Goal: Task Accomplishment & Management: Complete application form

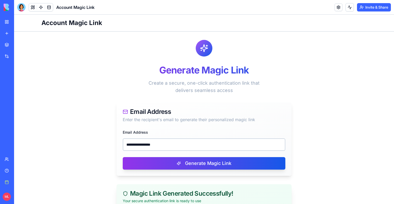
scroll to position [81, 0]
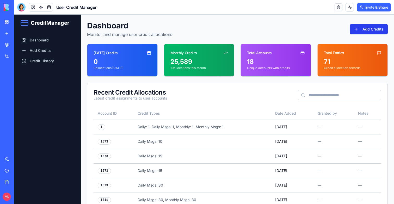
click at [382, 27] on button "Add Credits" at bounding box center [369, 29] width 38 height 10
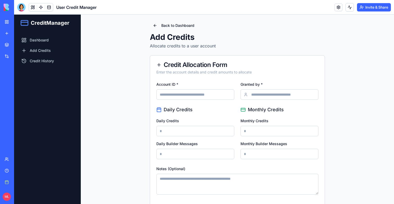
click at [196, 96] on input "Account ID *" at bounding box center [195, 94] width 78 height 10
paste input "****"
type input "****"
click at [294, 94] on input "Granted by *" at bounding box center [280, 94] width 78 height 10
type input "******"
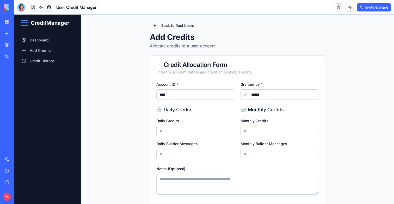
click at [199, 131] on input "Daily Credits" at bounding box center [195, 131] width 78 height 10
type input "*"
click at [262, 132] on input "Monthly Credits" at bounding box center [280, 131] width 78 height 10
type input "*"
click at [207, 150] on input "Daily Builder Messages" at bounding box center [195, 154] width 78 height 10
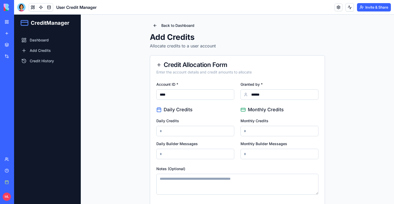
type input "**"
click at [267, 151] on input "Monthly Builder Messages" at bounding box center [280, 154] width 78 height 10
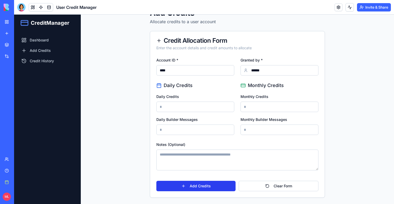
type input "**"
click at [210, 186] on button "Add Credits" at bounding box center [195, 186] width 79 height 10
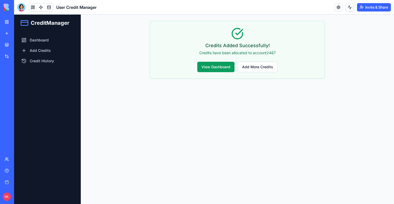
scroll to position [0, 0]
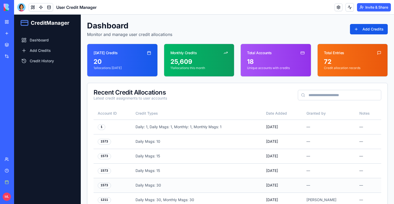
scroll to position [89, 0]
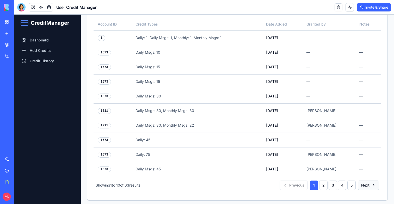
click at [373, 186] on button "Next" at bounding box center [368, 185] width 21 height 9
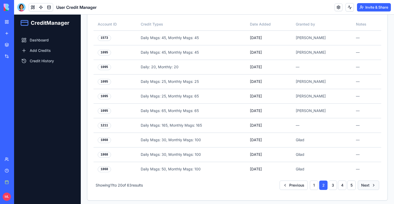
click at [373, 186] on button "Next" at bounding box center [368, 185] width 21 height 9
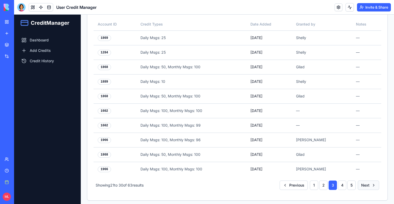
click at [373, 186] on button "Next" at bounding box center [368, 185] width 21 height 9
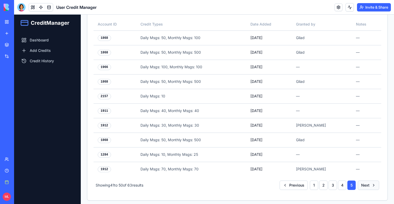
click at [373, 186] on button "Next" at bounding box center [368, 185] width 21 height 9
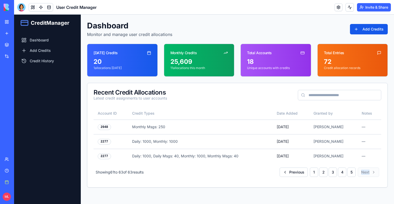
click at [373, 186] on div "Account ID Credit Types Date Added Granted by Notes 2048 Monthly Msgs: 250 Jul …" at bounding box center [237, 147] width 300 height 80
click at [353, 173] on button "5" at bounding box center [351, 172] width 8 height 9
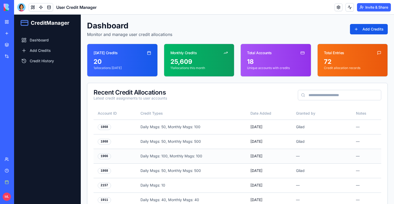
scroll to position [89, 0]
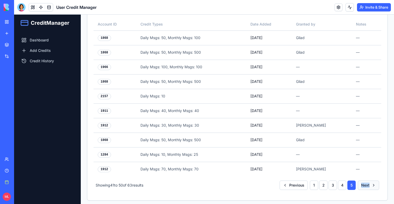
click at [365, 181] on button "Next" at bounding box center [368, 185] width 21 height 9
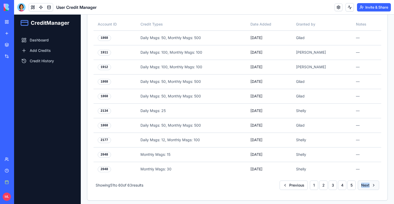
click at [368, 186] on button "Next" at bounding box center [368, 185] width 21 height 9
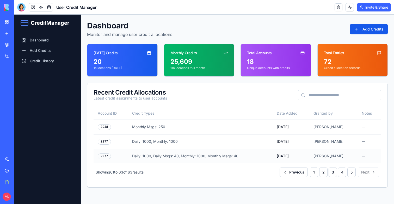
click at [282, 157] on td "[DATE]" at bounding box center [291, 156] width 37 height 15
click at [291, 168] on button "Previous" at bounding box center [294, 172] width 28 height 9
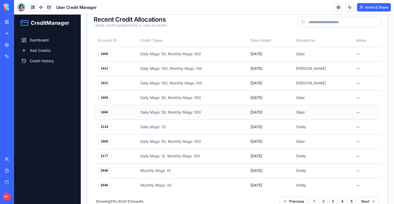
scroll to position [89, 0]
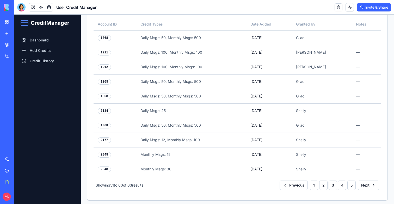
click at [319, 186] on div "1 2 3 4 5" at bounding box center [333, 185] width 46 height 9
click at [316, 184] on button "1" at bounding box center [314, 185] width 8 height 9
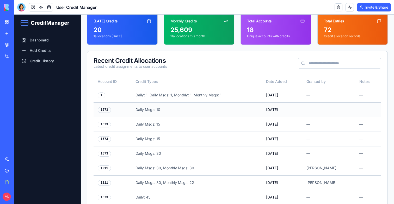
scroll to position [89, 0]
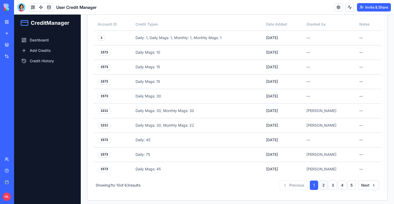
click at [326, 181] on button "2" at bounding box center [323, 185] width 8 height 9
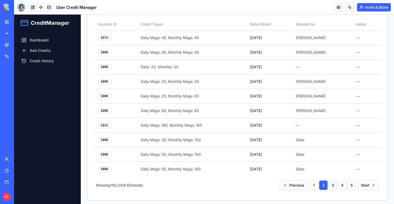
click at [332, 184] on button "3" at bounding box center [333, 185] width 8 height 9
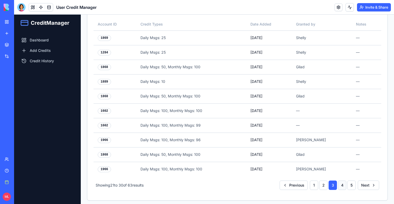
click at [341, 185] on button "4" at bounding box center [342, 185] width 8 height 9
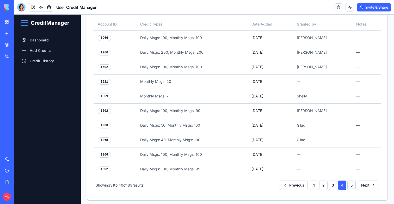
click at [354, 184] on button "5" at bounding box center [351, 185] width 8 height 9
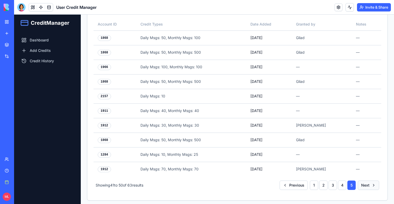
click at [365, 183] on button "Next" at bounding box center [368, 185] width 21 height 9
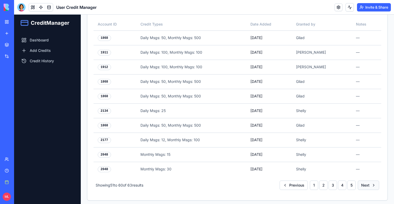
click at [365, 183] on button "Next" at bounding box center [368, 185] width 21 height 9
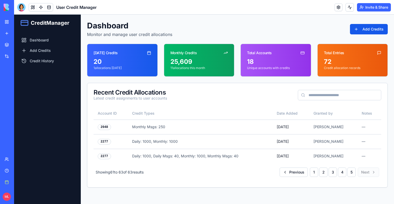
scroll to position [0, 0]
click at [313, 173] on button "1" at bounding box center [314, 172] width 8 height 9
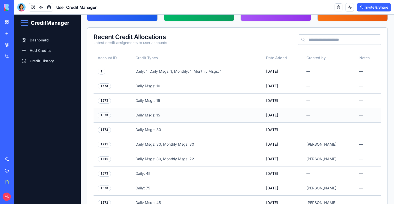
scroll to position [66, 0]
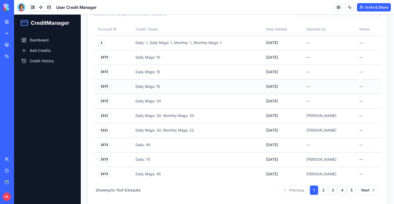
scroll to position [89, 0]
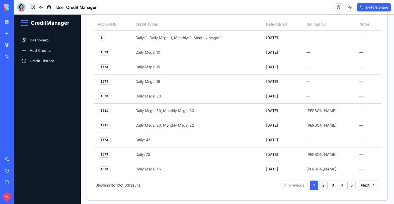
click at [323, 182] on button "2" at bounding box center [323, 185] width 8 height 9
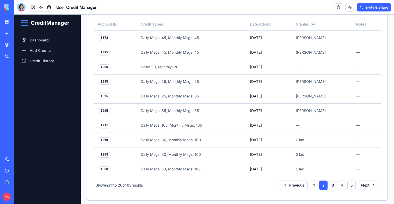
click at [334, 183] on button "3" at bounding box center [333, 185] width 8 height 9
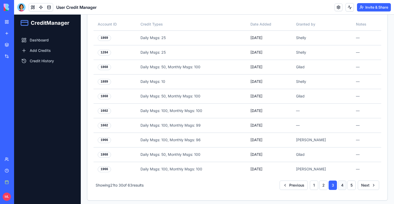
click at [341, 183] on button "4" at bounding box center [342, 185] width 8 height 9
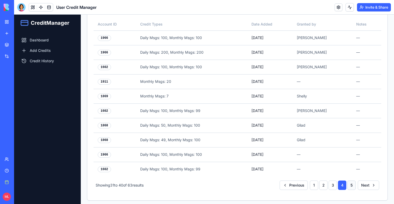
click at [351, 184] on button "5" at bounding box center [351, 185] width 8 height 9
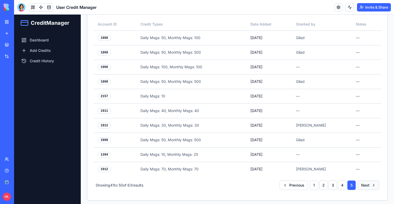
click at [366, 186] on button "Next" at bounding box center [368, 185] width 21 height 9
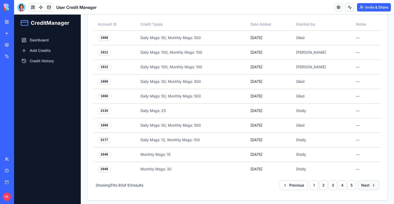
click at [366, 185] on button "Next" at bounding box center [368, 185] width 21 height 9
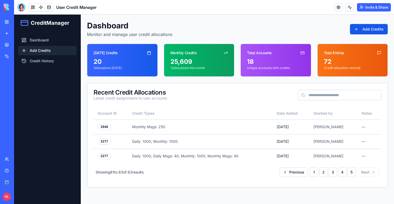
click at [43, 50] on link "Add Credits" at bounding box center [47, 50] width 58 height 9
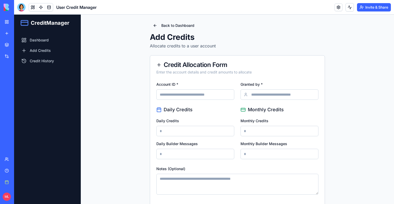
click at [171, 93] on input "Account ID *" at bounding box center [195, 94] width 78 height 10
type input "****"
click at [247, 93] on icon at bounding box center [246, 95] width 4 height 4
click at [251, 93] on input "Granted by *" at bounding box center [280, 94] width 78 height 10
type input "******"
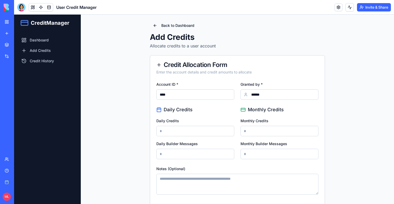
click at [184, 132] on input "Daily Credits" at bounding box center [195, 131] width 78 height 10
type input "*"
click at [268, 133] on input "Monthly Credits" at bounding box center [280, 131] width 78 height 10
type input "*"
click at [216, 151] on input "Daily Builder Messages" at bounding box center [195, 154] width 78 height 10
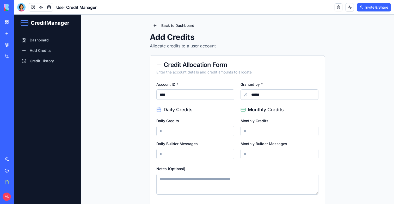
type input "**"
click at [268, 152] on input "Monthly Builder Messages" at bounding box center [280, 154] width 78 height 10
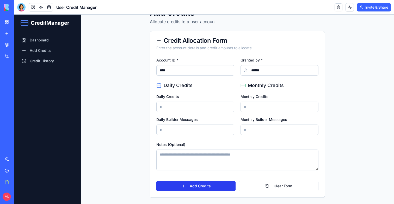
type input "*"
click at [203, 186] on button "Add Credits" at bounding box center [195, 186] width 79 height 10
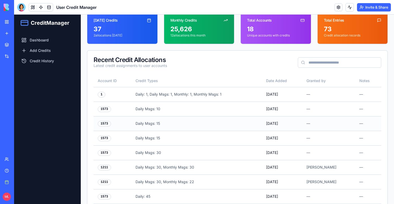
scroll to position [89, 0]
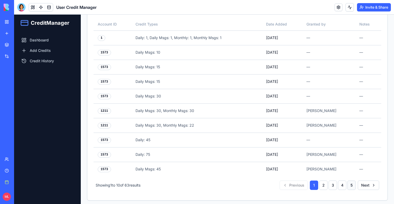
click at [352, 183] on button "5" at bounding box center [351, 185] width 8 height 9
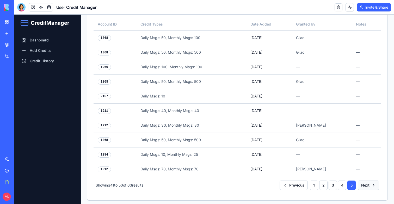
click at [365, 183] on button "Next" at bounding box center [368, 185] width 21 height 9
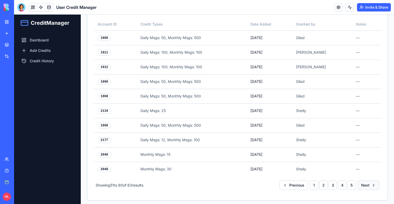
click at [365, 183] on button "Next" at bounding box center [368, 185] width 21 height 9
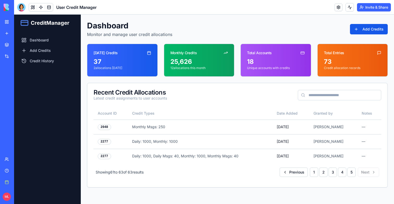
click at [366, 172] on div "Previous 1 2 3 4 5 Next" at bounding box center [330, 172] width 100 height 9
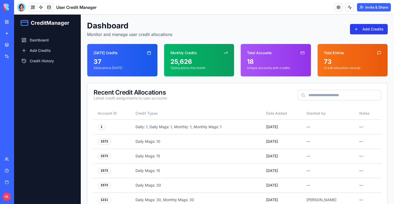
click at [359, 28] on button "Add Credits" at bounding box center [369, 29] width 38 height 10
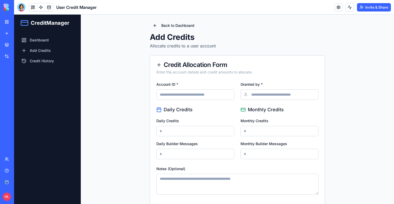
click at [190, 94] on input "Account ID *" at bounding box center [195, 94] width 78 height 10
type input "****"
click at [266, 96] on input "Granted by *" at bounding box center [280, 94] width 78 height 10
type input "******"
click at [202, 133] on input "Daily Credits" at bounding box center [195, 131] width 78 height 10
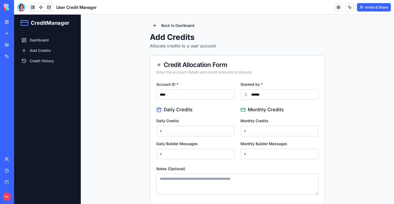
type input "*"
click at [288, 129] on input "Monthly Credits" at bounding box center [280, 131] width 78 height 10
type input "*"
click at [202, 149] on input "Daily Builder Messages" at bounding box center [195, 154] width 78 height 10
type input "**"
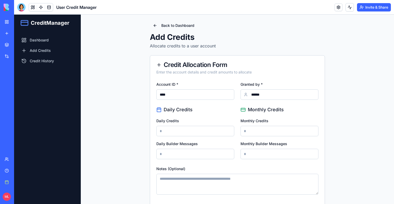
click at [274, 152] on input "Monthly Builder Messages" at bounding box center [280, 154] width 78 height 10
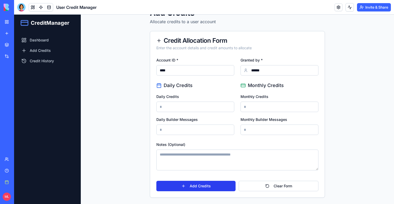
type input "**"
click at [220, 185] on button "Add Credits" at bounding box center [195, 186] width 79 height 10
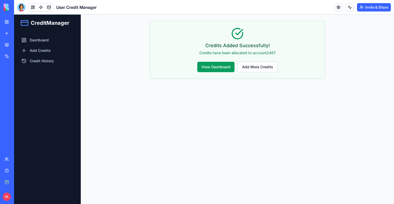
scroll to position [0, 0]
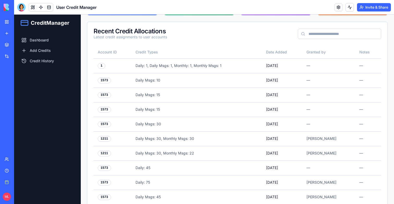
scroll to position [89, 0]
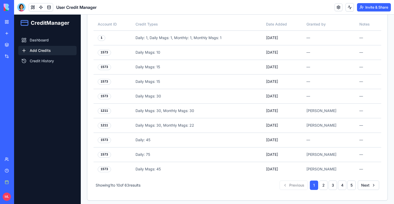
click at [30, 53] on link "Add Credits" at bounding box center [47, 50] width 58 height 9
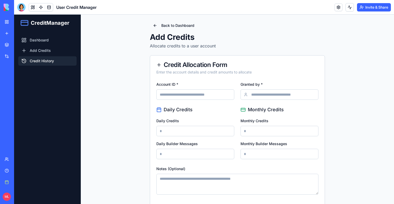
click at [30, 57] on link "Credit History" at bounding box center [47, 60] width 58 height 9
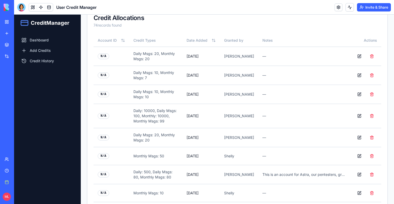
scroll to position [120, 0]
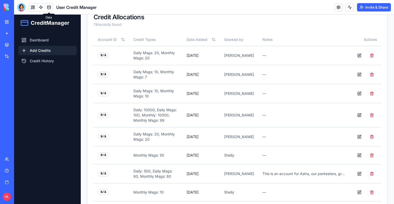
click at [54, 52] on link "Add Credits" at bounding box center [47, 50] width 58 height 9
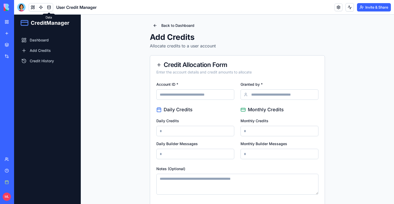
click at [199, 101] on form "Account ID * Granted by * Daily Credits Daily Credits Daily Builder Messages Mo…" at bounding box center [237, 148] width 162 height 134
click at [195, 96] on input "Account ID *" at bounding box center [195, 94] width 78 height 10
type input "****"
click at [262, 85] on label "Granted by *" at bounding box center [252, 84] width 22 height 4
click at [262, 89] on input "Granted by *" at bounding box center [280, 94] width 78 height 10
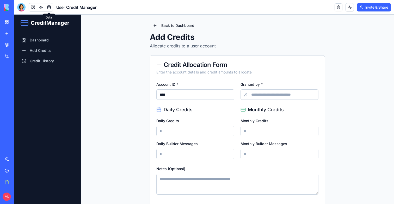
click at [262, 94] on input "Granted by *" at bounding box center [280, 94] width 78 height 10
type input "******"
click at [200, 124] on div "Daily Credits" at bounding box center [195, 127] width 78 height 19
click at [198, 126] on input "Daily Credits" at bounding box center [195, 131] width 78 height 10
type input "*"
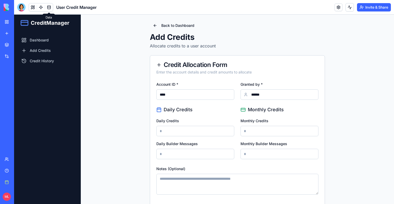
click at [245, 132] on input "Monthly Credits" at bounding box center [280, 131] width 78 height 10
type input "*"
click at [164, 154] on input "Daily Builder Messages" at bounding box center [195, 154] width 78 height 10
type input "**"
click at [249, 153] on input "Monthly Builder Messages" at bounding box center [280, 154] width 78 height 10
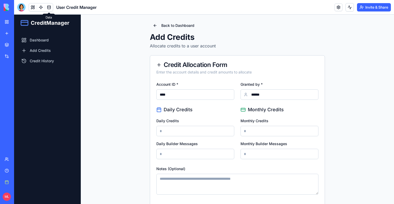
scroll to position [24, 0]
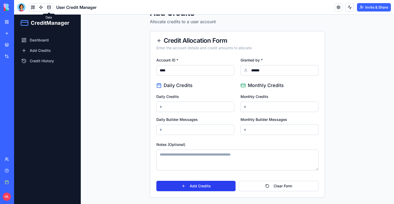
type input "**"
click at [219, 184] on button "Add Credits" at bounding box center [195, 186] width 79 height 10
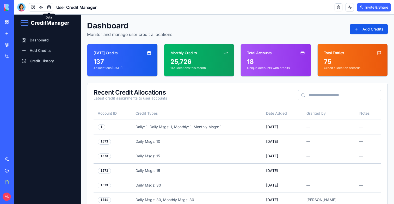
scroll to position [89, 0]
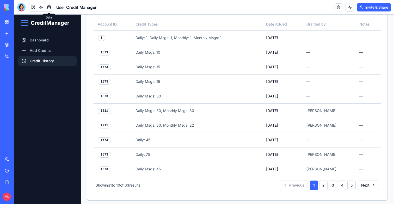
click at [50, 64] on link "Credit History" at bounding box center [47, 60] width 58 height 9
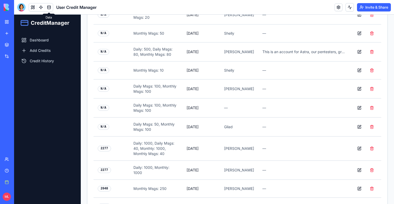
scroll to position [257, 0]
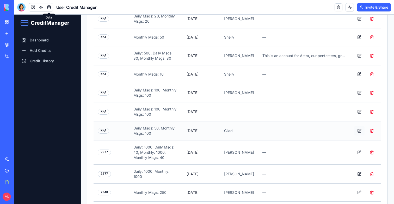
click at [361, 126] on button at bounding box center [359, 130] width 10 height 9
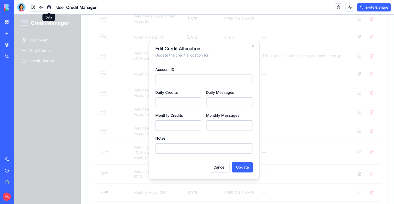
click at [335, 127] on div at bounding box center [204, 109] width 380 height 189
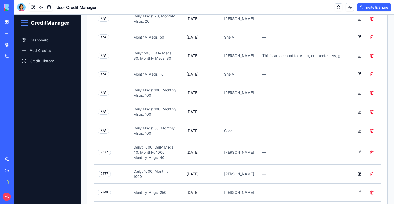
click at [51, 7] on link at bounding box center [49, 7] width 8 height 8
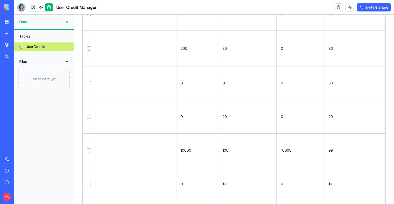
scroll to position [2226, 0]
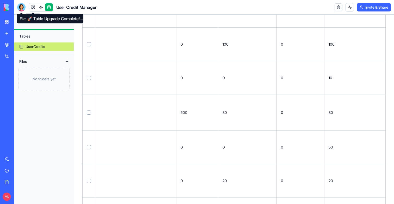
click at [21, 7] on div at bounding box center [21, 7] width 8 height 8
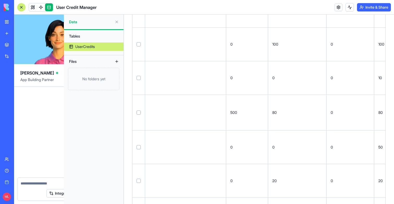
scroll to position [1176, 0]
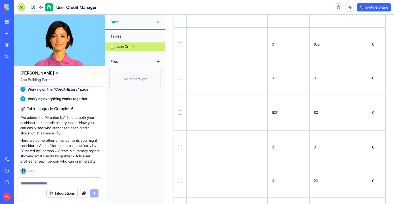
click at [28, 186] on textarea at bounding box center [60, 183] width 78 height 5
type textarea "*"
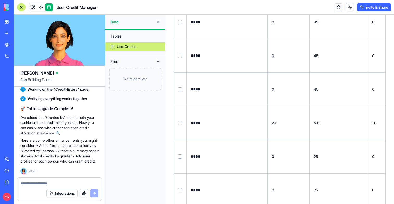
scroll to position [0, 0]
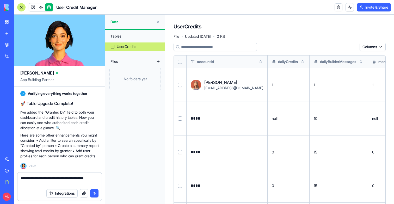
type textarea "**********"
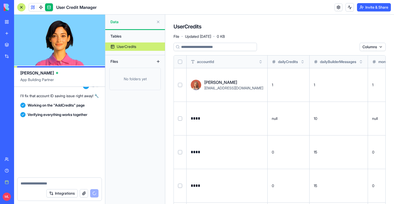
scroll to position [1302, 0]
